Goal: Find specific page/section: Find specific page/section

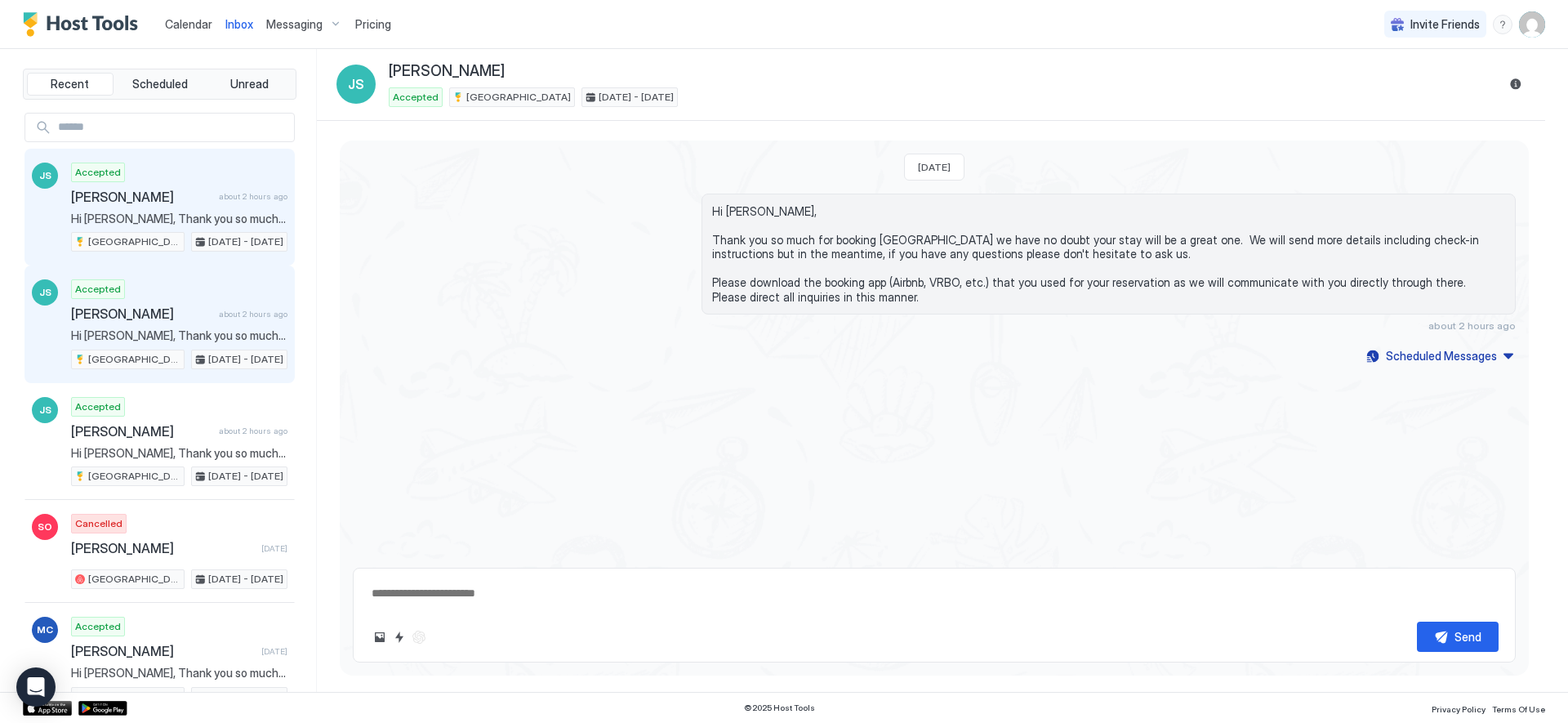
click at [196, 303] on div "Accepted [PERSON_NAME] about 2 hours ago Hi [PERSON_NAME], Thank you so much fo…" at bounding box center [180, 324] width 216 height 90
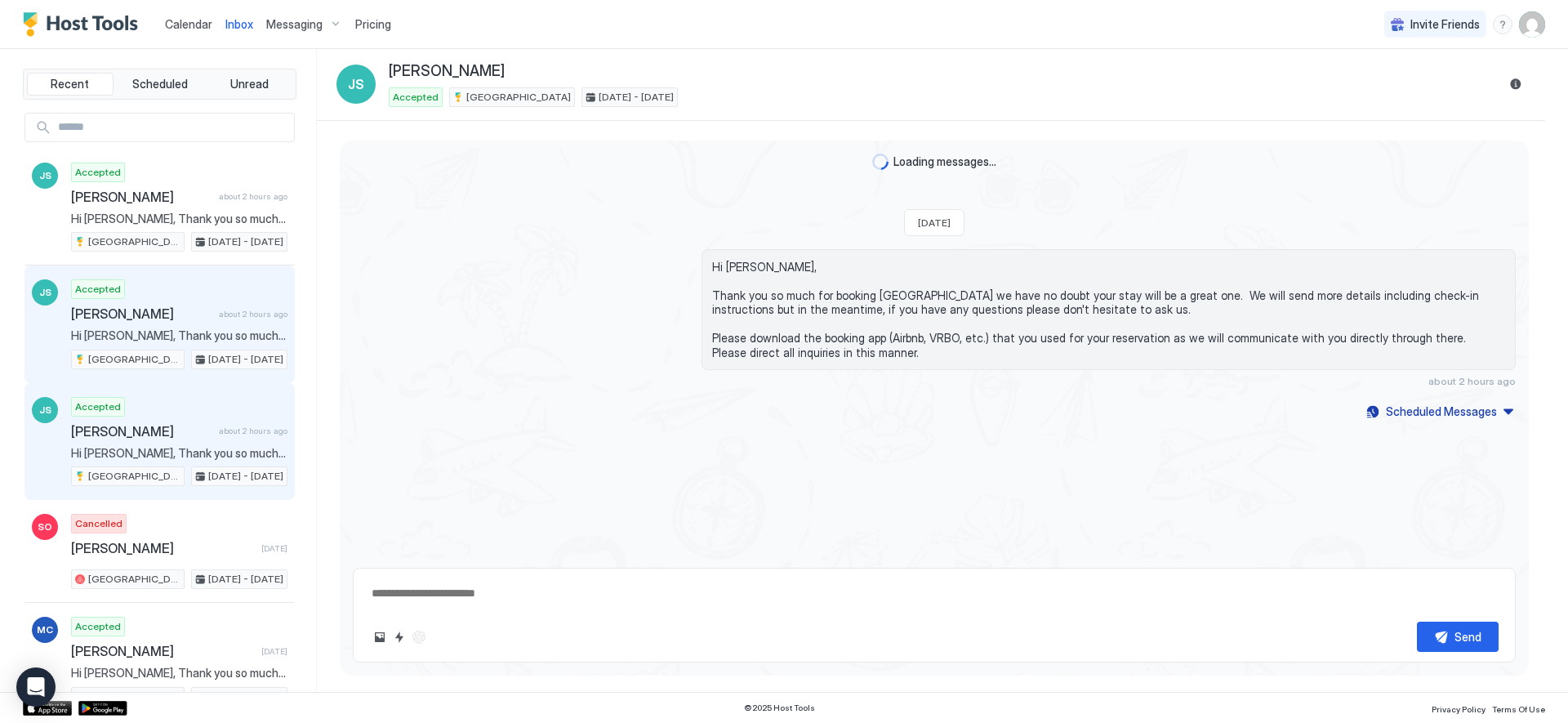
type textarea "*"
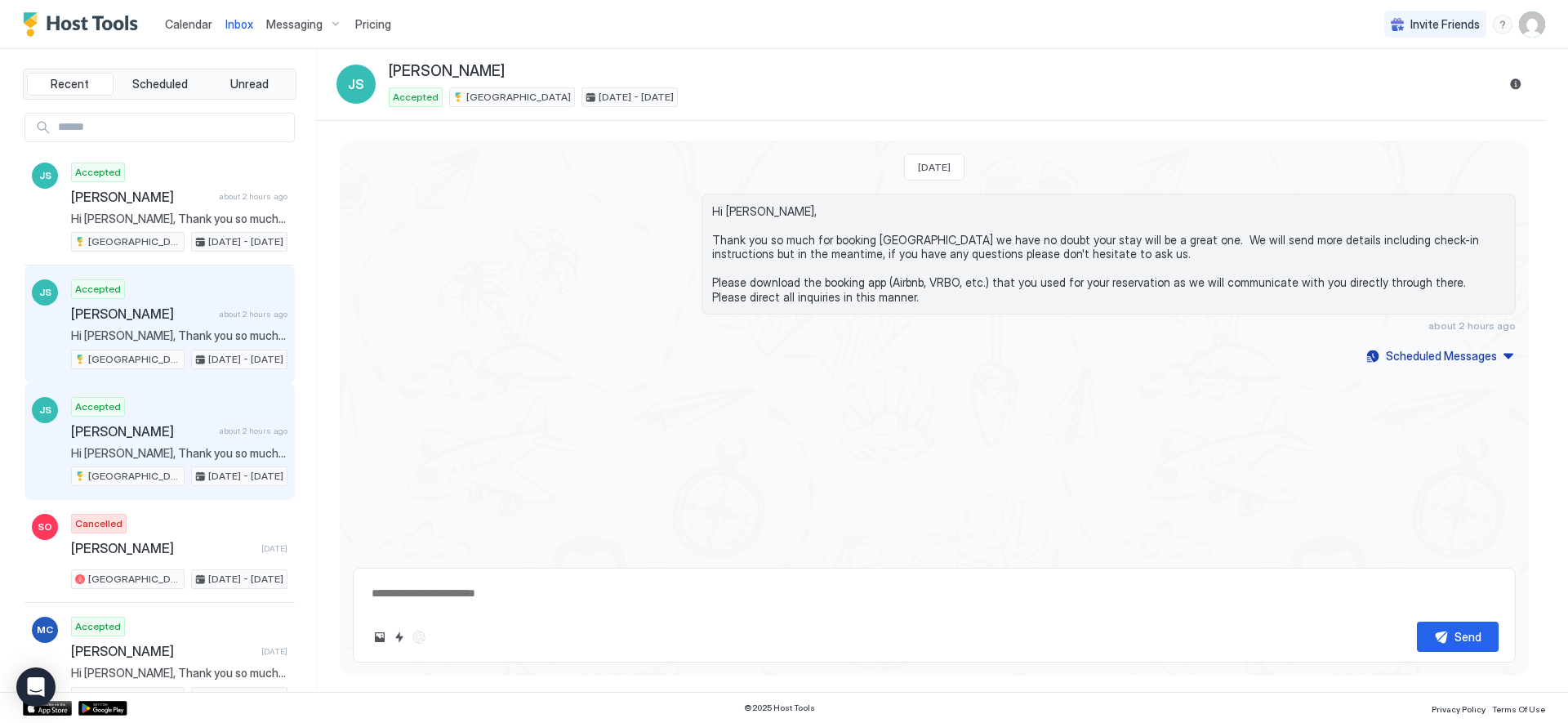
click at [197, 433] on span "[PERSON_NAME]" at bounding box center [142, 432] width 141 height 16
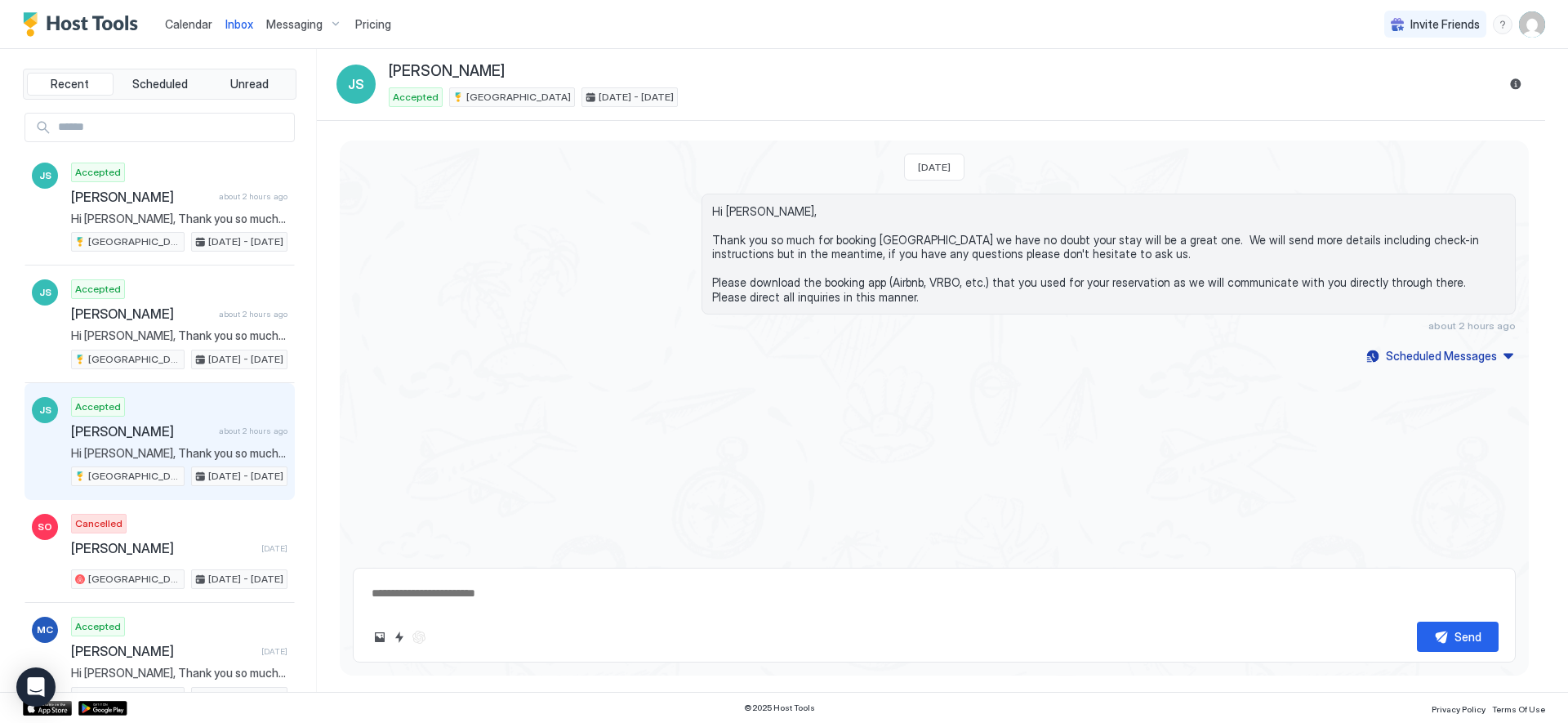
click at [185, 28] on span "Calendar" at bounding box center [189, 24] width 47 height 14
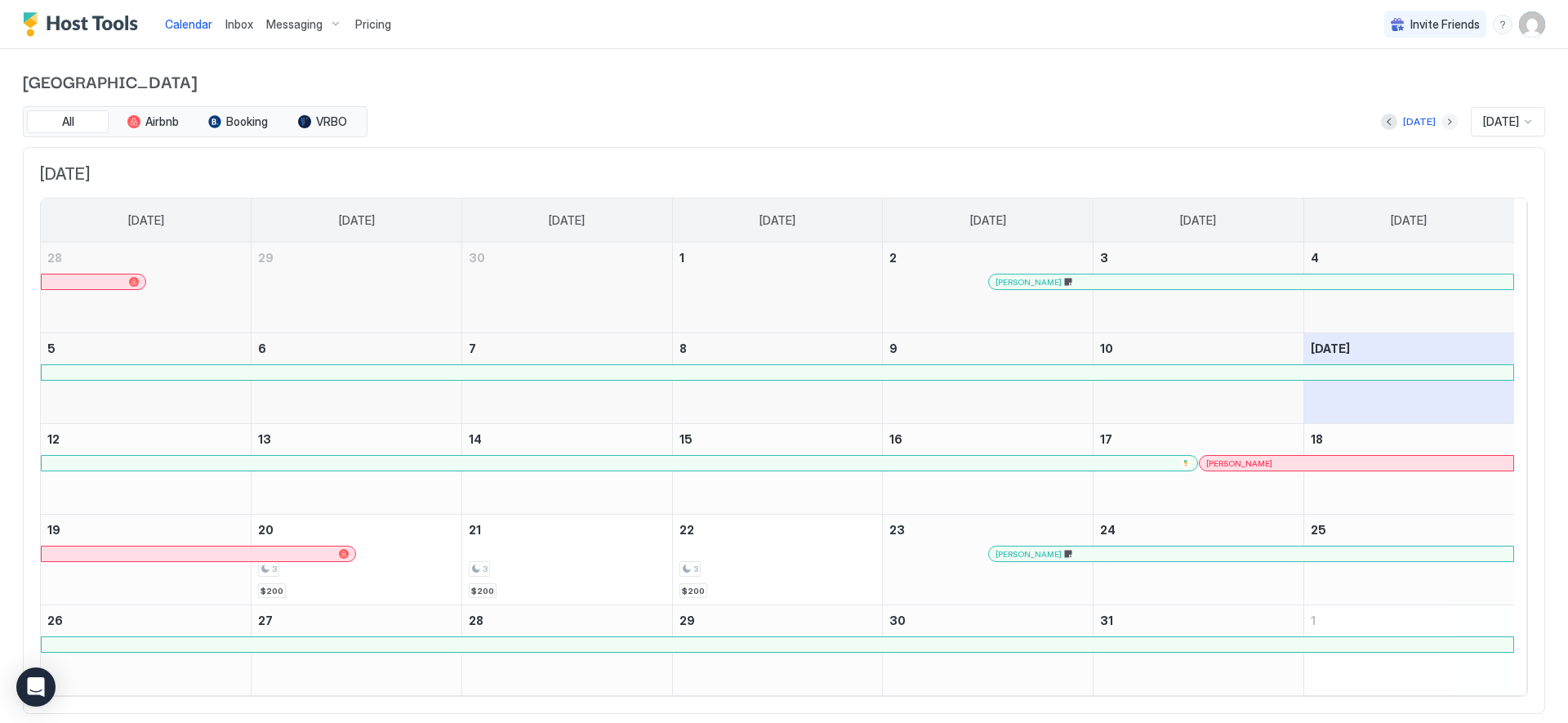
click at [1442, 122] on button "Next month" at bounding box center [1450, 122] width 16 height 16
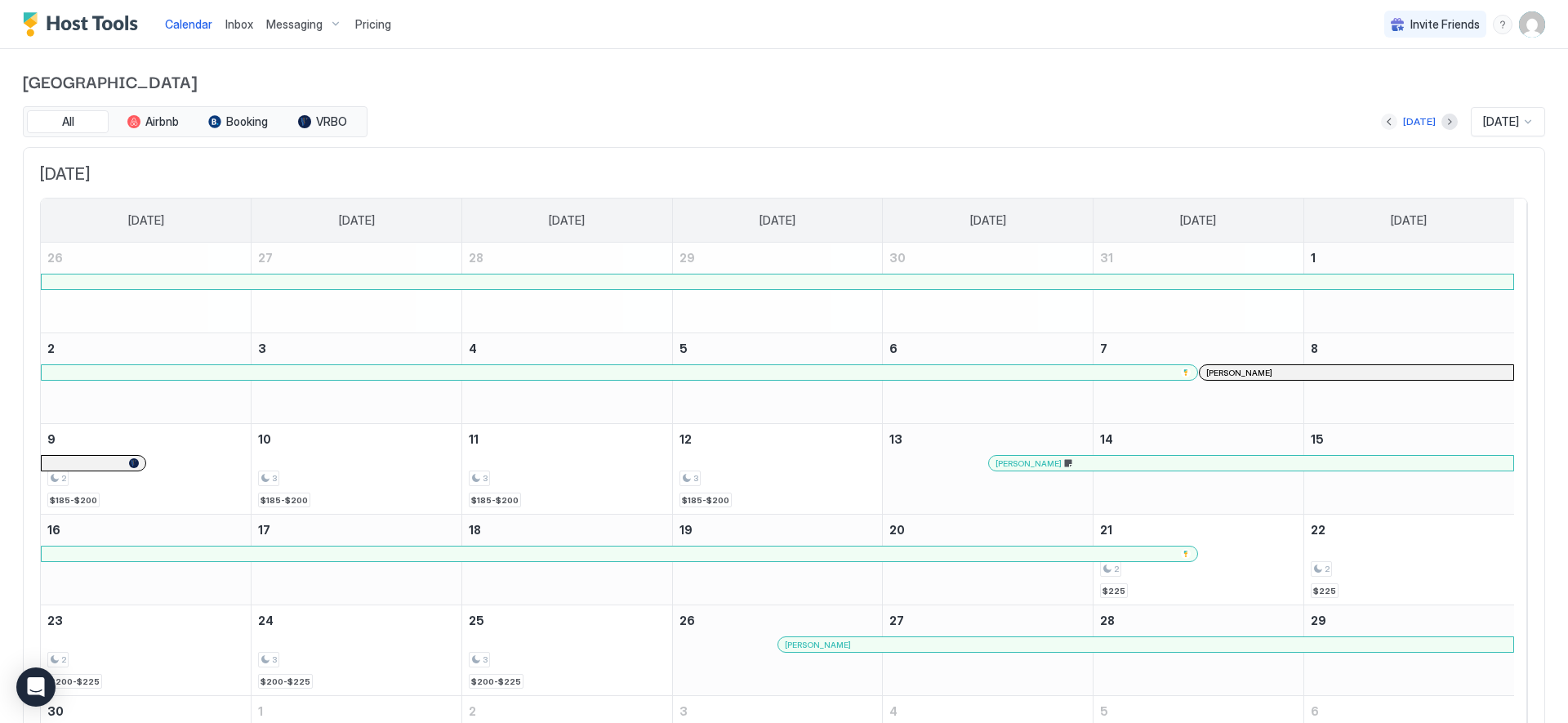
click at [1381, 123] on button "Previous month" at bounding box center [1389, 122] width 16 height 16
